Goal: Information Seeking & Learning: Learn about a topic

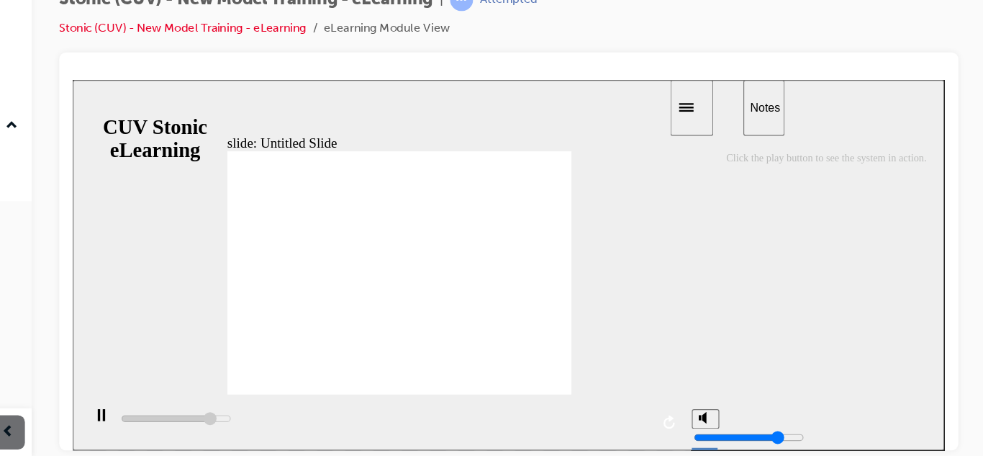
type input "69000"
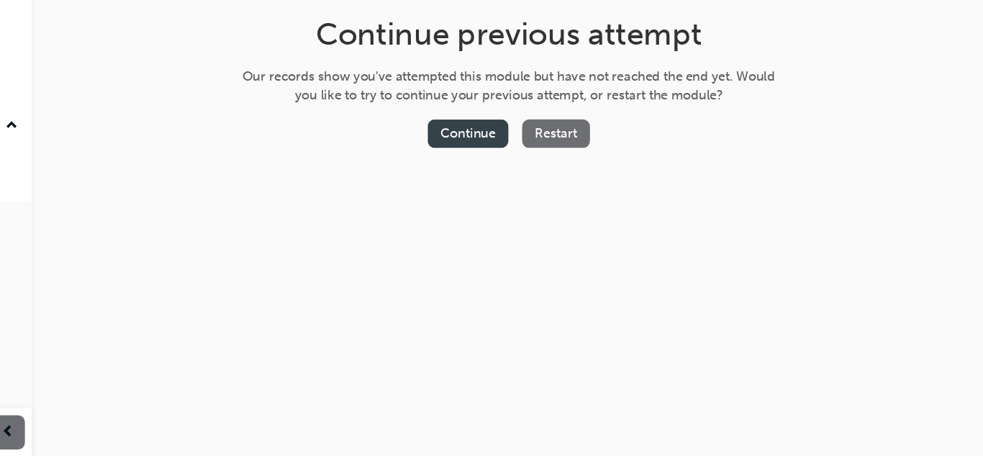
click at [574, 191] on button "Continue" at bounding box center [549, 185] width 68 height 24
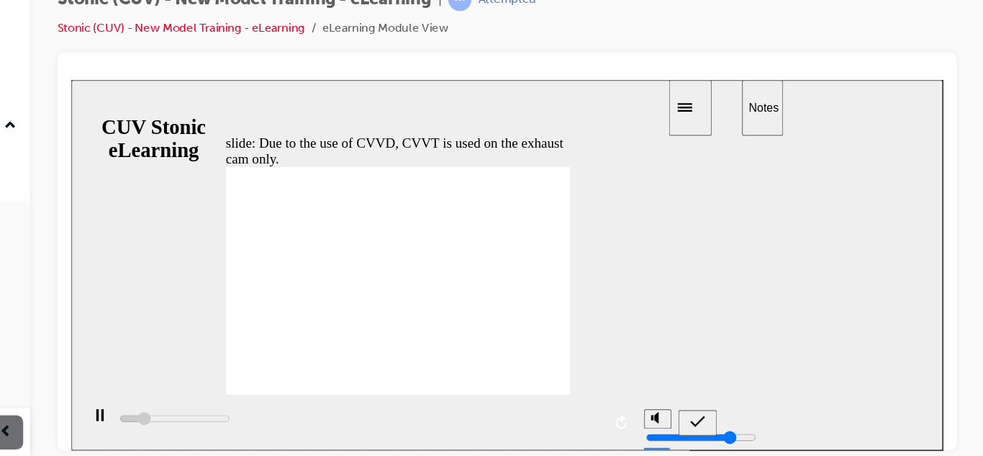
type input "3800"
radio input "true"
click at [595, 370] on icon "submit" at bounding box center [596, 365] width 12 height 13
type input "5300"
radio input "true"
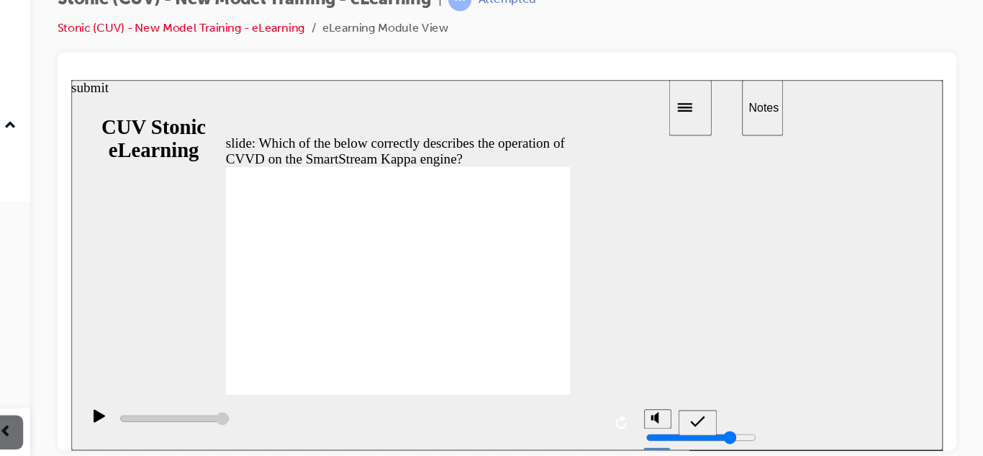
click at [592, 361] on icon "submit" at bounding box center [596, 365] width 12 height 13
type input "5300"
radio input "false"
radio input "true"
click at [600, 359] on icon "submit" at bounding box center [596, 365] width 12 height 13
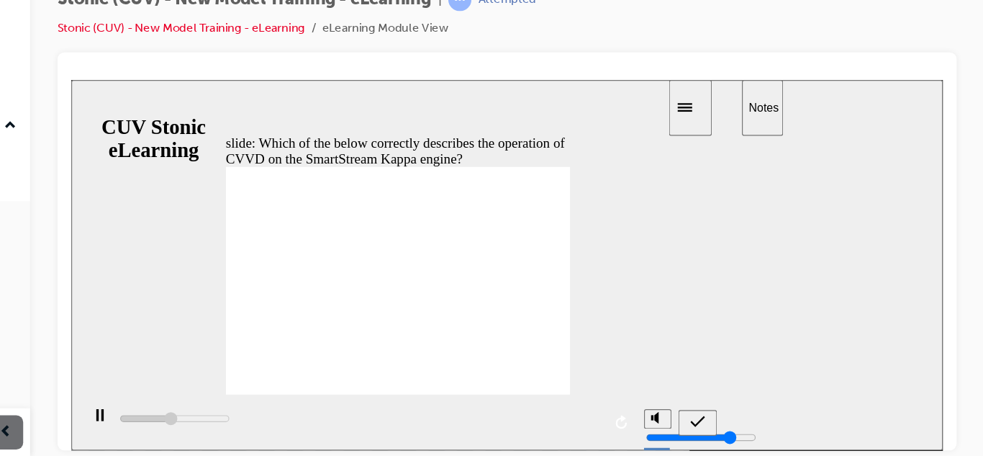
type input "5300"
radio input "false"
radio input "true"
click at [603, 368] on div "submit" at bounding box center [596, 366] width 21 height 15
type input "3900"
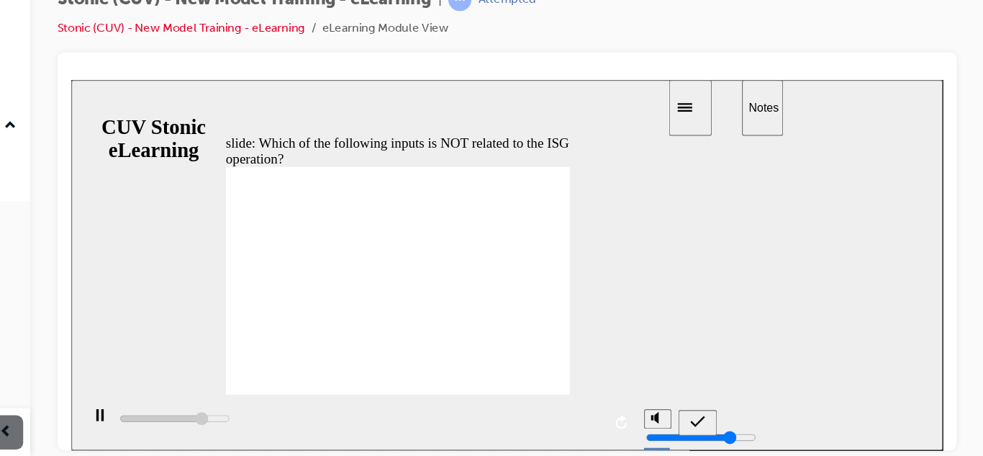
radio input "true"
type input "5000"
radio input "false"
radio input "true"
click at [596, 371] on icon "submit" at bounding box center [596, 365] width 12 height 13
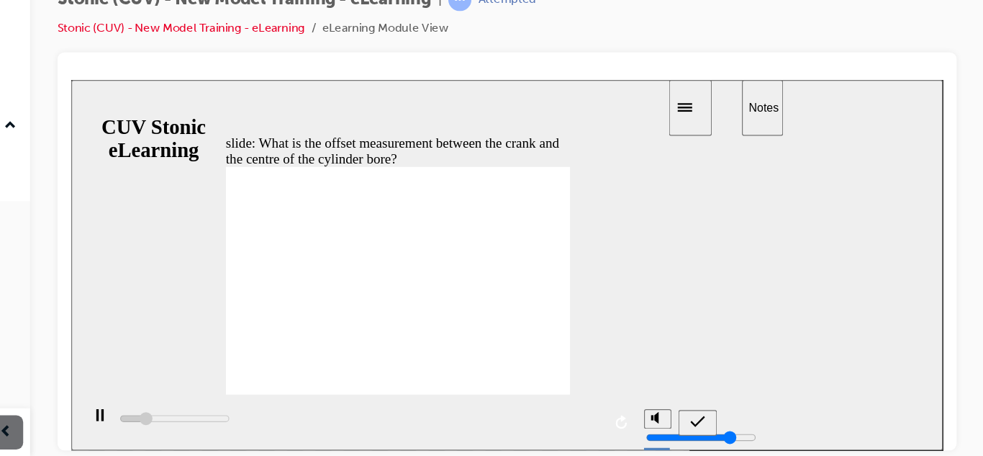
type input "8300"
radio input "true"
click at [589, 359] on div "submit" at bounding box center [596, 366] width 21 height 15
type input "10400"
radio input "false"
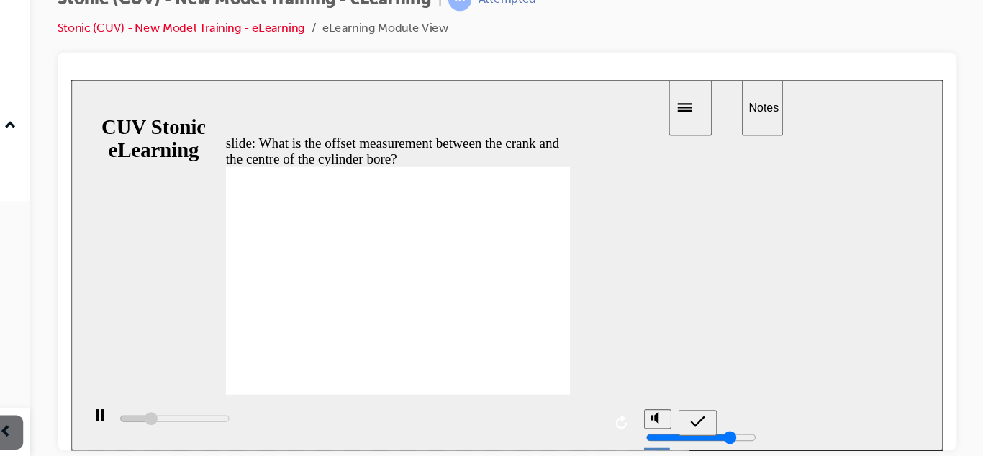
radio input "true"
type input "11300"
radio input "true"
click at [595, 364] on icon "submit" at bounding box center [596, 365] width 12 height 13
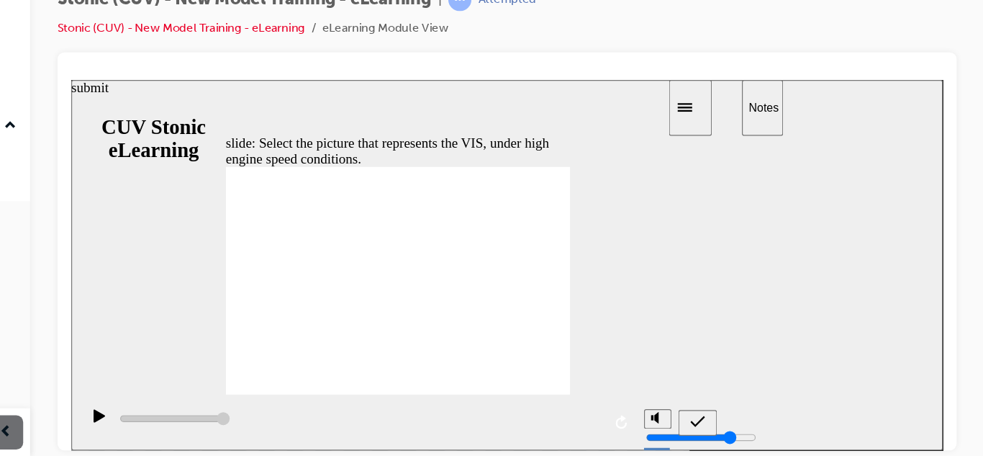
click at [601, 366] on icon "submit" at bounding box center [596, 365] width 12 height 13
click at [593, 367] on icon "submit" at bounding box center [596, 365] width 12 height 9
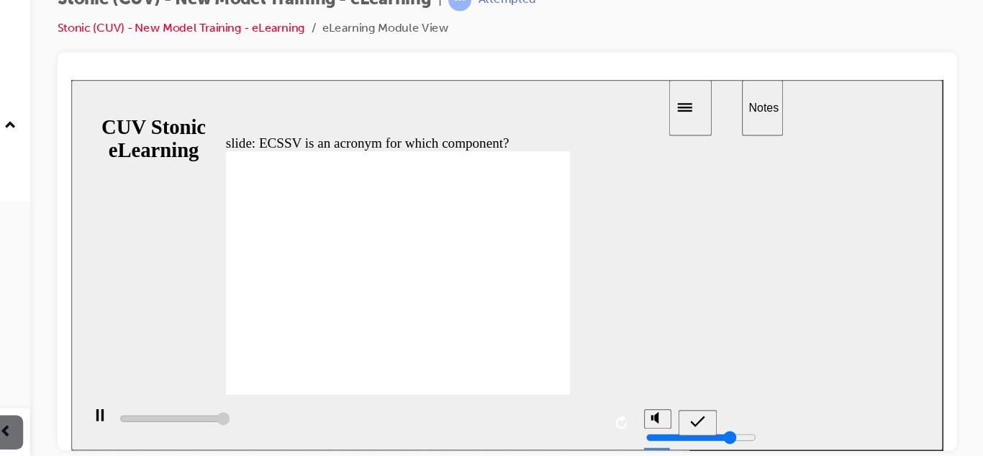
type input "5000"
radio input "false"
radio input "true"
click at [591, 361] on icon "submit" at bounding box center [596, 365] width 12 height 13
type input "5000"
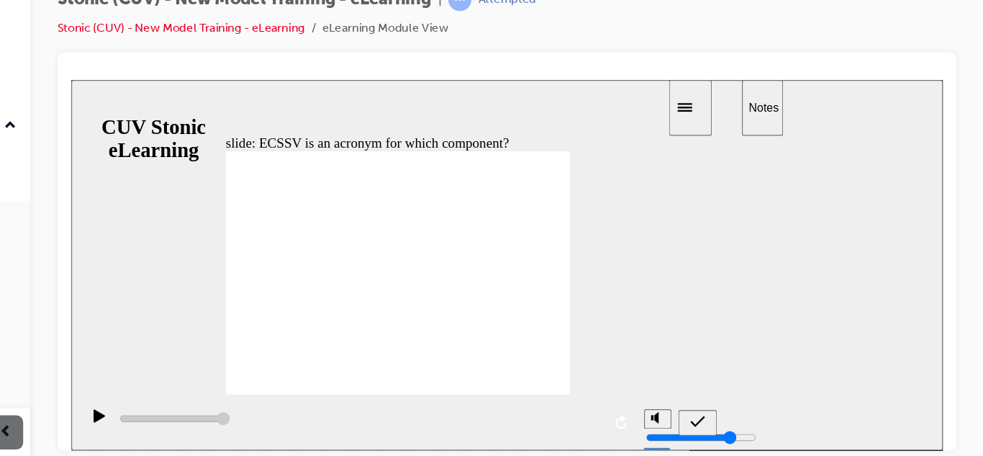
radio input "true"
click at [605, 368] on div "submit" at bounding box center [596, 366] width 21 height 15
type input "5000"
radio input "false"
radio input "true"
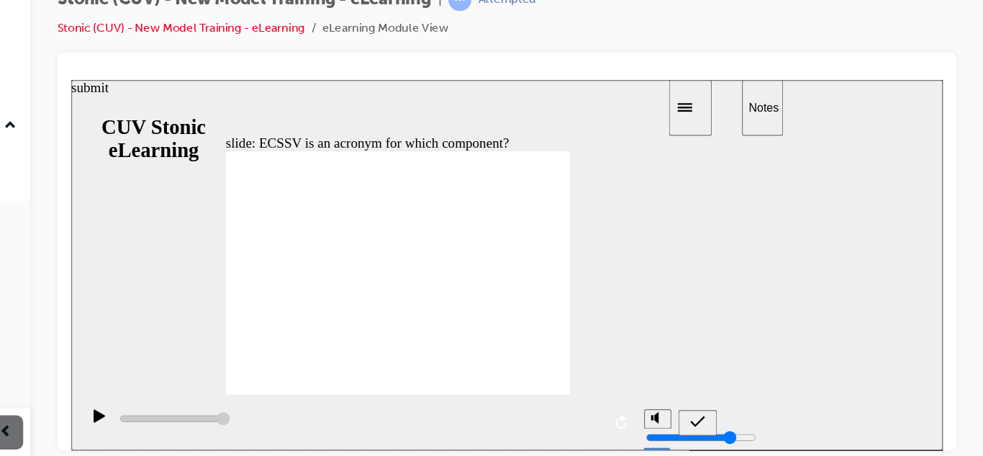
click at [586, 361] on div "submit" at bounding box center [596, 366] width 21 height 15
type input "5000"
radio input "false"
radio input "true"
click at [594, 359] on div "submit" at bounding box center [596, 366] width 21 height 15
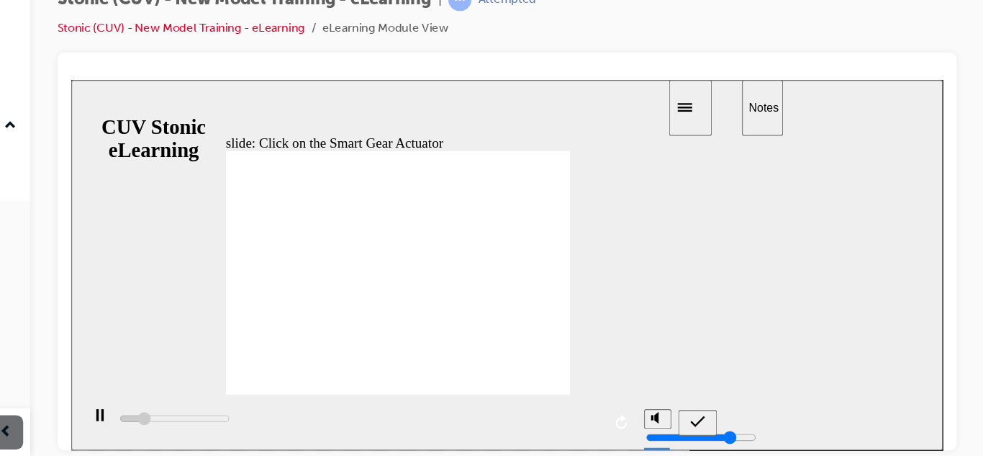
click at [592, 356] on button "submit" at bounding box center [596, 367] width 32 height 22
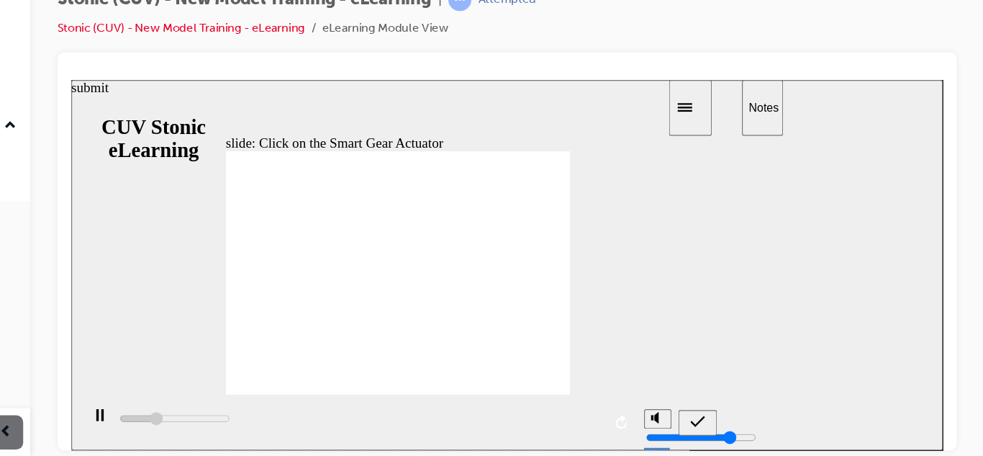
click at [589, 359] on div "submit" at bounding box center [596, 366] width 21 height 15
click at [595, 359] on icon "submit" at bounding box center [596, 365] width 12 height 13
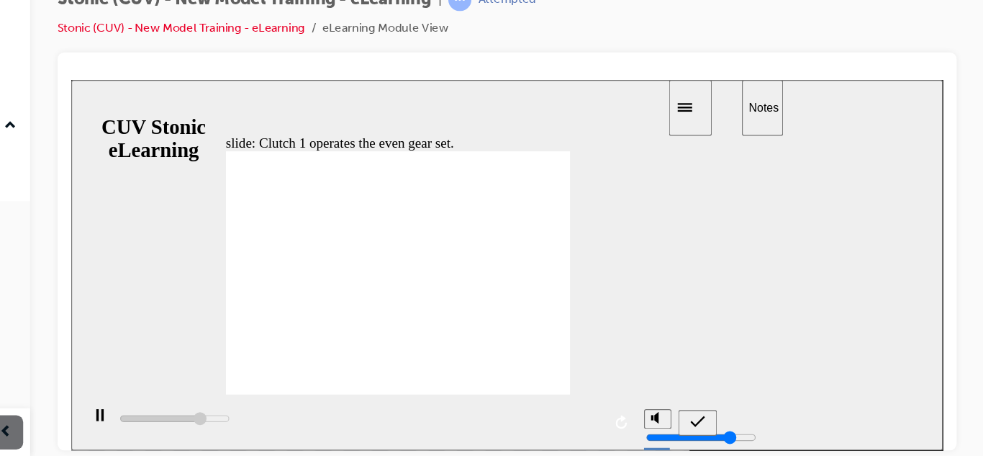
type input "4400"
radio input "true"
click at [600, 370] on icon "submit" at bounding box center [596, 365] width 12 height 13
type input "5000"
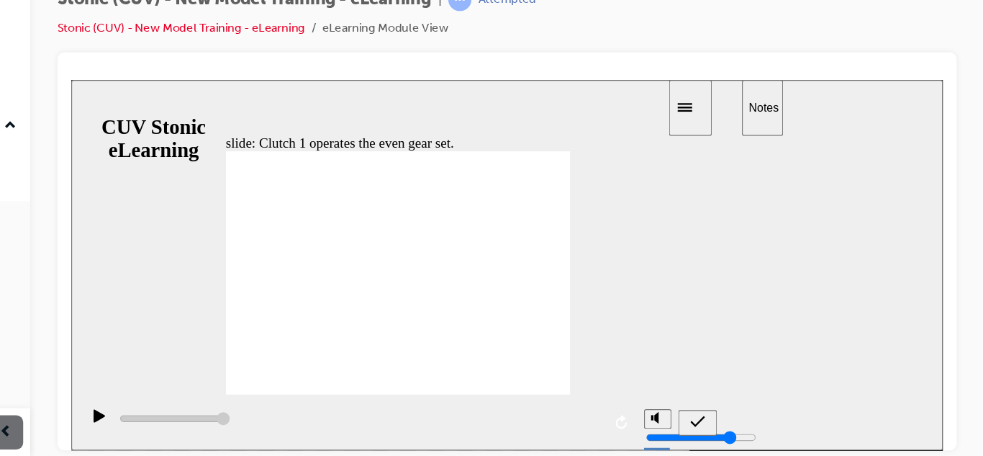
drag, startPoint x: 348, startPoint y: 258, endPoint x: 231, endPoint y: 220, distance: 122.7
radio input "false"
radio input "true"
click at [600, 359] on icon "submit" at bounding box center [596, 365] width 12 height 13
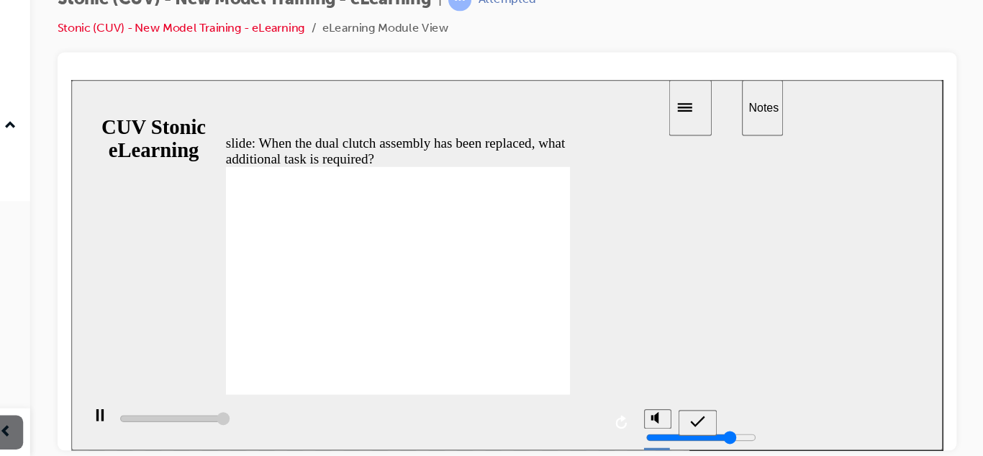
type input "5000"
radio input "true"
click at [605, 370] on div "submit" at bounding box center [596, 366] width 21 height 15
type input "5000"
radio input "false"
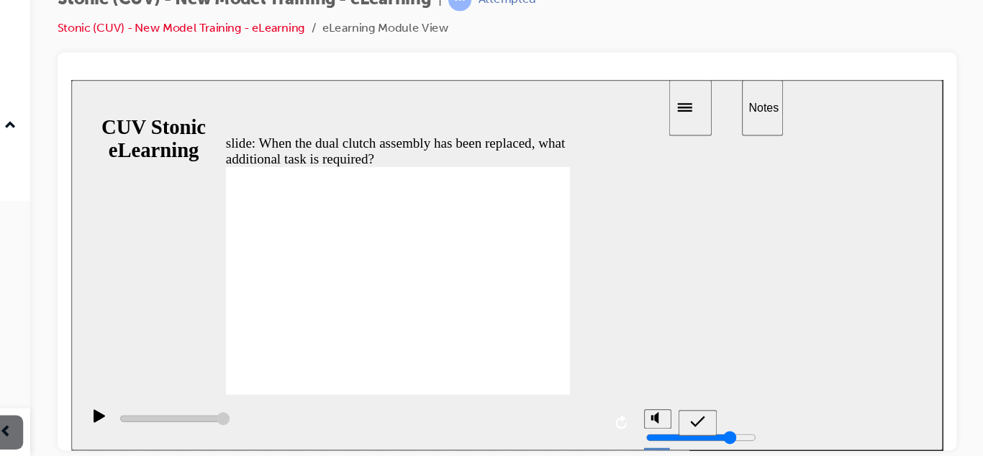
radio input "true"
click at [599, 361] on icon "submit" at bounding box center [596, 365] width 12 height 13
type input "5000"
radio input "true"
click at [591, 368] on icon "submit" at bounding box center [596, 365] width 12 height 13
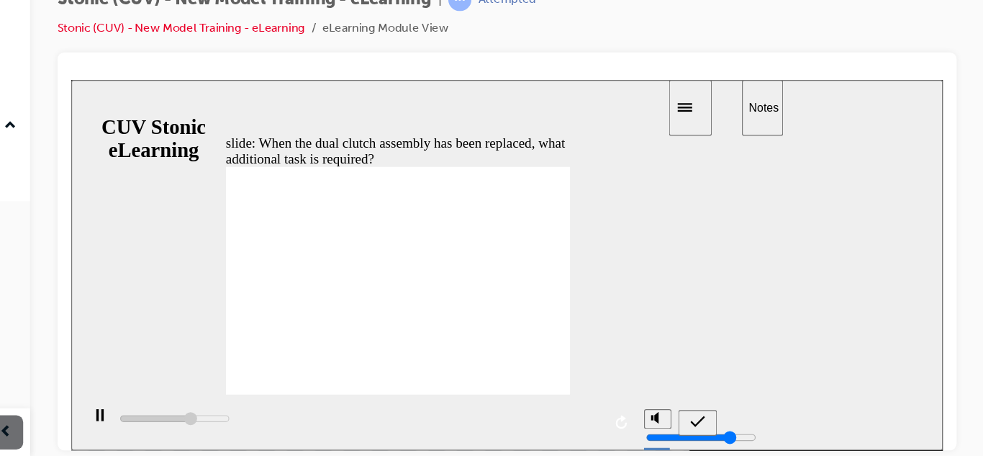
type input "5000"
radio input "true"
click at [590, 361] on icon "submit" at bounding box center [596, 365] width 12 height 13
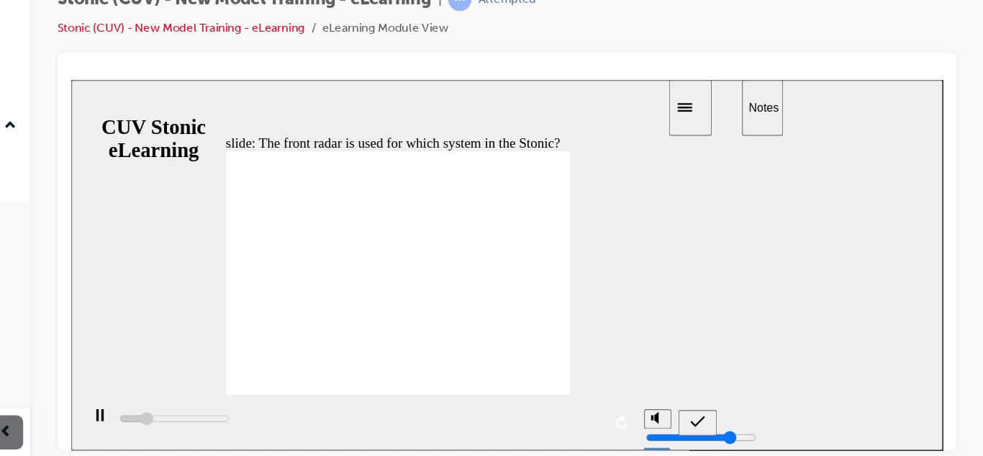
type input "7500"
radio input "true"
type input "8200"
radio input "false"
radio input "true"
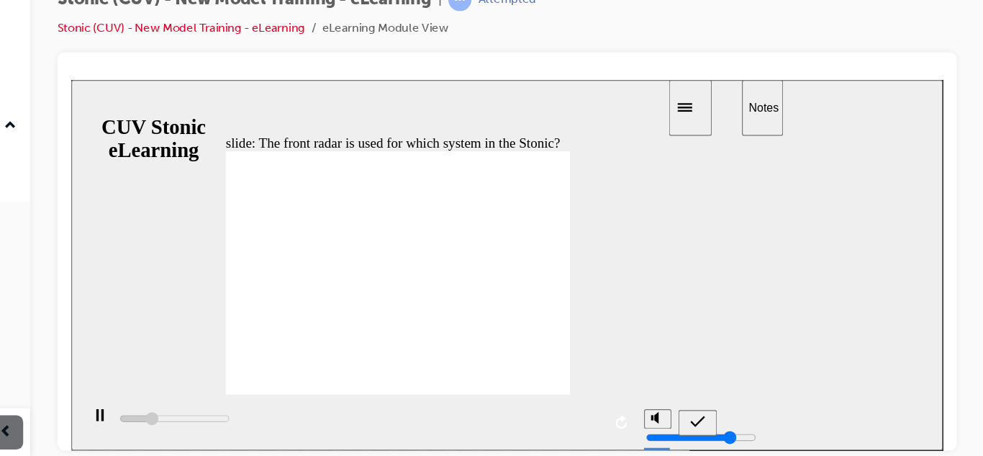
type input "9200"
radio input "true"
click at [592, 359] on div "submit" at bounding box center [596, 366] width 21 height 15
type input "5000"
radio input "true"
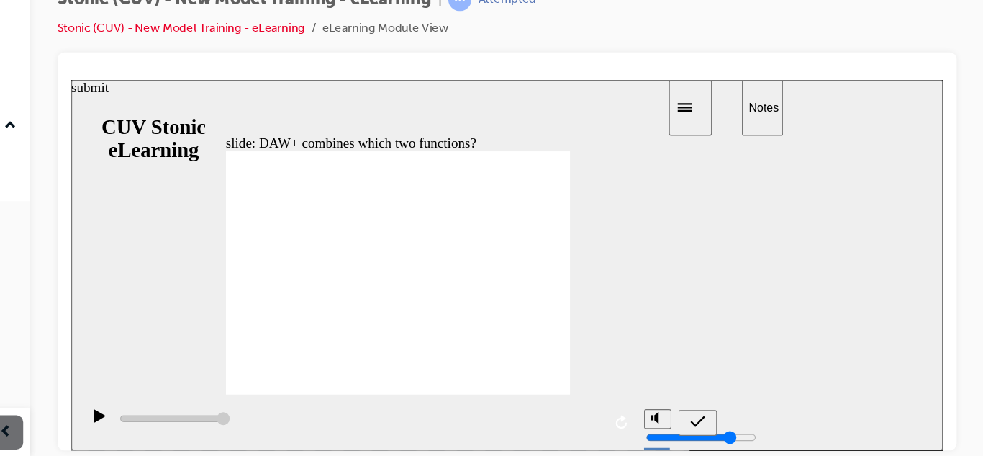
click at [588, 359] on div "submit" at bounding box center [596, 366] width 21 height 15
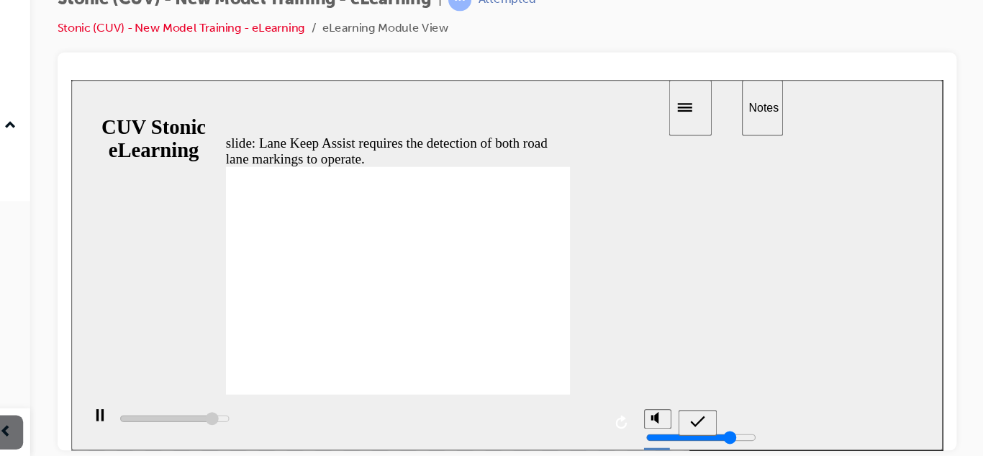
type input "5300"
radio input "true"
click at [600, 364] on icon "submit" at bounding box center [596, 365] width 12 height 13
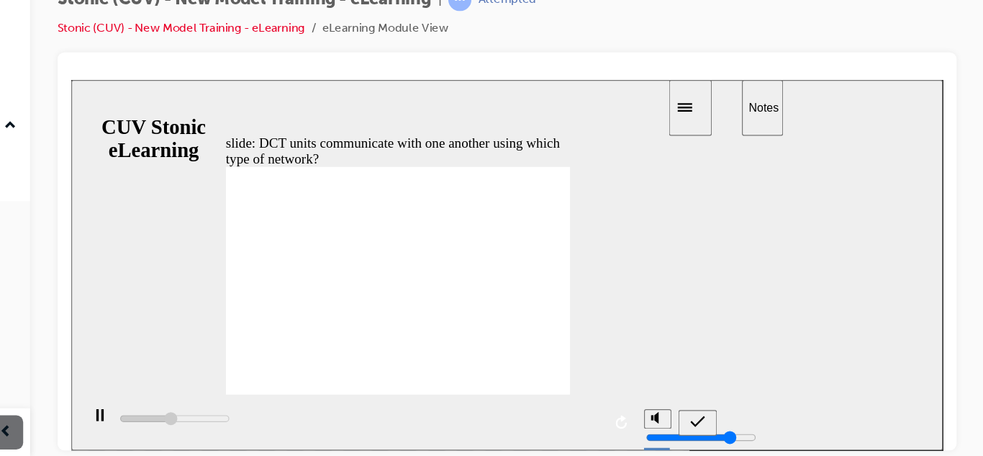
type input "16100"
radio input "true"
click at [596, 359] on div "submit" at bounding box center [596, 366] width 21 height 15
type input "18100"
radio input "true"
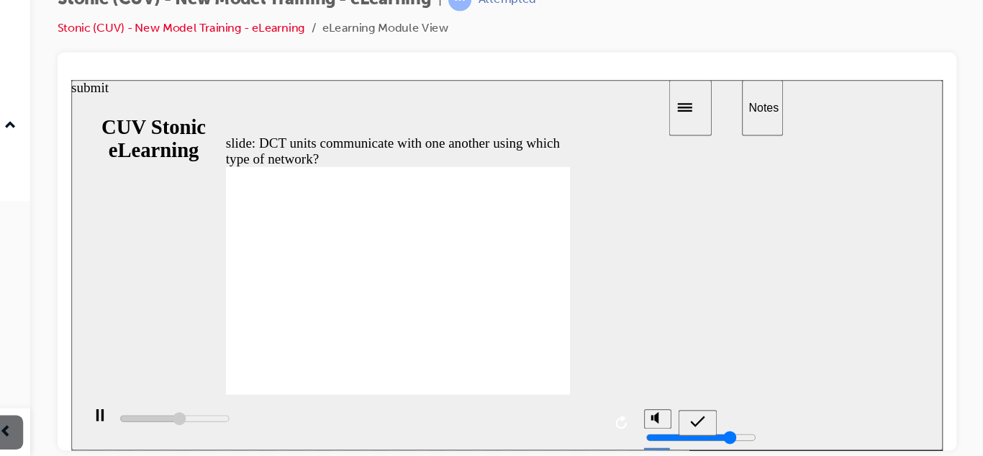
click at [590, 364] on icon "submit" at bounding box center [596, 365] width 12 height 13
type input "2500"
radio input "true"
click at [588, 359] on div "submit" at bounding box center [596, 366] width 21 height 15
type input "6300"
